Goal: Find specific page/section: Find specific page/section

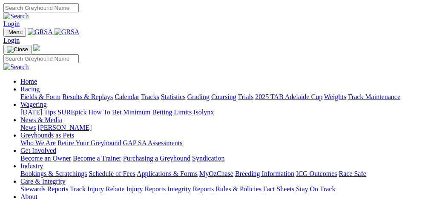
scroll to position [219, 0]
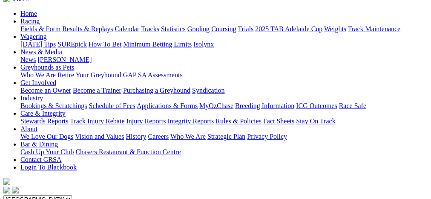
scroll to position [82, 0]
